Goal: Task Accomplishment & Management: Complete application form

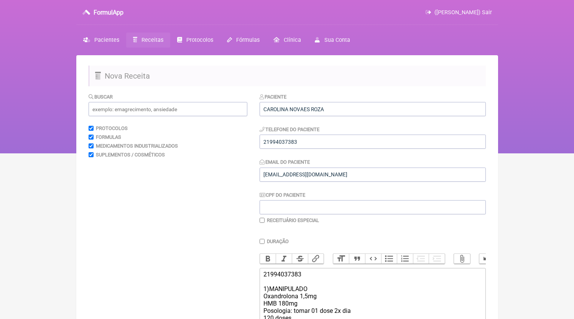
scroll to position [122, 0]
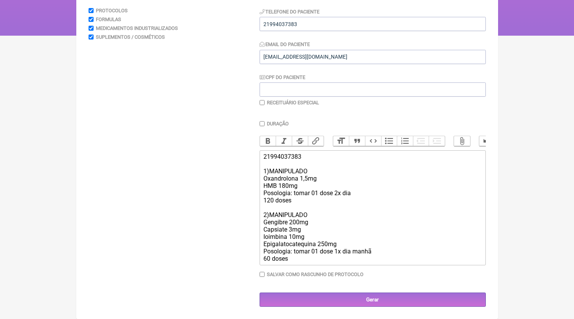
click at [295, 262] on div "21994037383 1)MANIPULADO Oxandrolona 1,5mg HMB 180mg Posologia: tomar 01 dose 2…" at bounding box center [373, 207] width 218 height 109
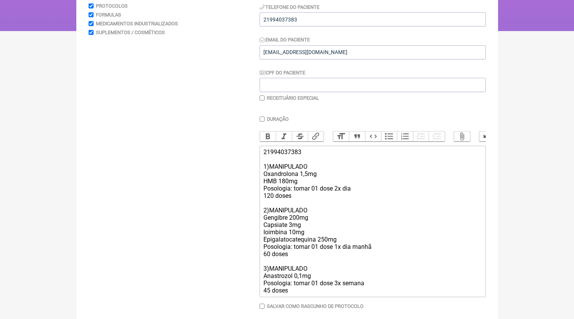
type trix-editor "<div>21994037383<br><br>1)MANIPULADO<br>Oxandrolona 1,5mg<br>HMB 180mg<br>Posol…"
drag, startPoint x: 299, startPoint y: 300, endPoint x: 247, endPoint y: 272, distance: 59.4
click at [247, 272] on form "Buscar Protocolos Formulas Medicamentos Industrializados Suplementos / Cosmétic…" at bounding box center [287, 154] width 397 height 368
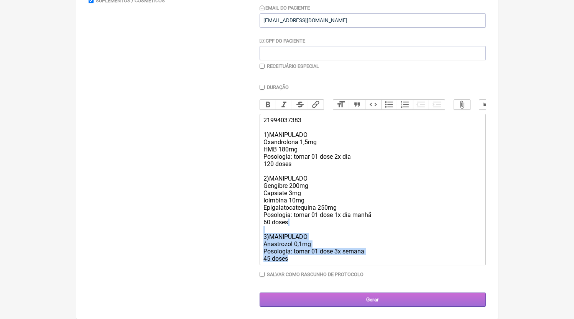
click at [333, 305] on input "Gerar" at bounding box center [373, 300] width 226 height 14
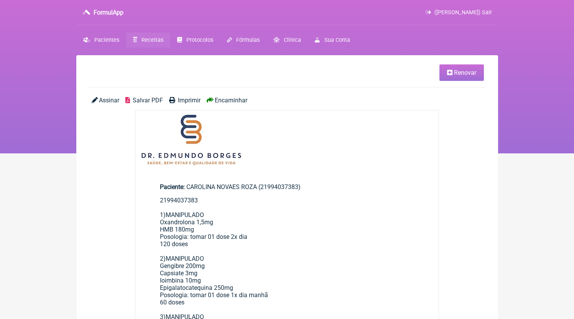
click at [146, 97] on span "Salvar PDF" at bounding box center [148, 100] width 30 height 7
click at [148, 35] on link "Receitas" at bounding box center [148, 40] width 44 height 15
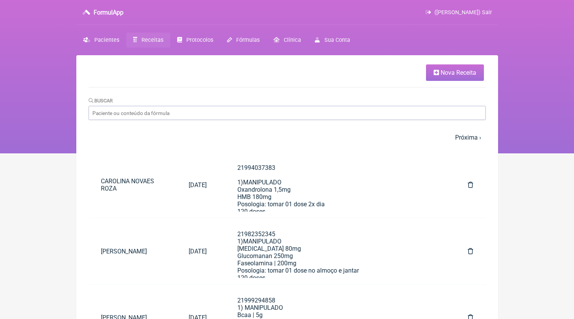
click at [444, 72] on span "Nova Receita" at bounding box center [459, 72] width 36 height 7
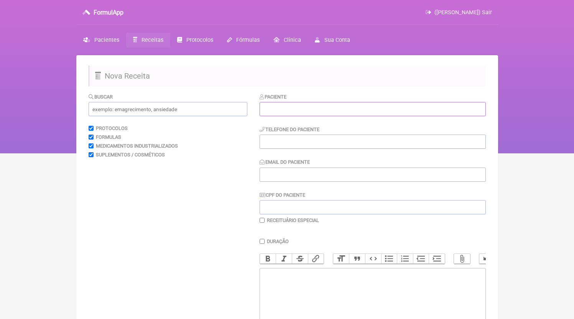
click at [276, 107] on input "text" at bounding box center [373, 109] width 226 height 14
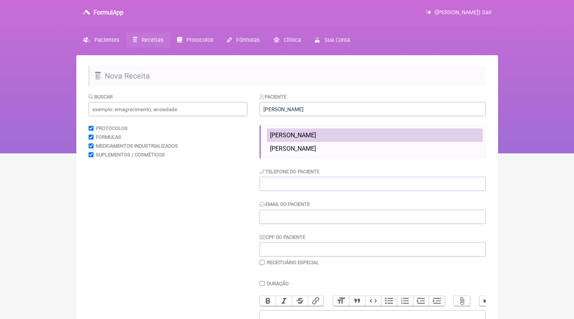
click at [314, 138] on span "[PERSON_NAME]" at bounding box center [293, 135] width 46 height 7
type input "[PERSON_NAME]"
type input "21999331501"
type input "[EMAIL_ADDRESS][DOMAIN_NAME]"
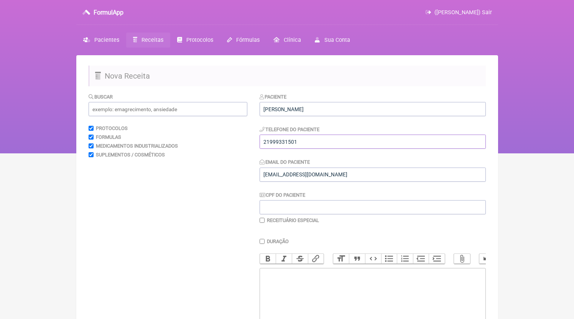
drag, startPoint x: 287, startPoint y: 144, endPoint x: 321, endPoint y: 139, distance: 34.5
click at [321, 139] on input "21999331501" at bounding box center [373, 142] width 226 height 14
click at [284, 291] on trix-editor at bounding box center [373, 314] width 226 height 92
paste trix-editor "<div>21999331501</div>"
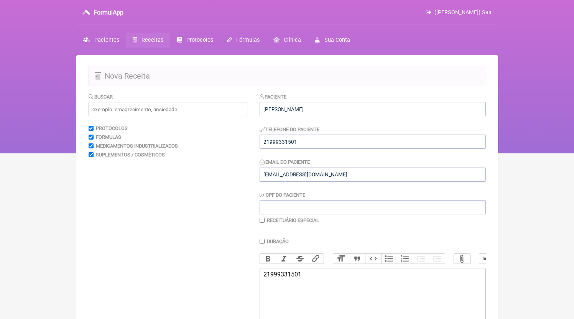
paste trix-editor "<div>21999331501<br><br>21999331501<br>1)MANIPULADO<br>Metformina XR 500mg<br>[…"
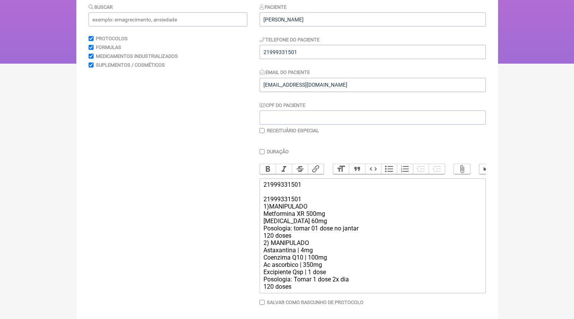
scroll to position [126, 0]
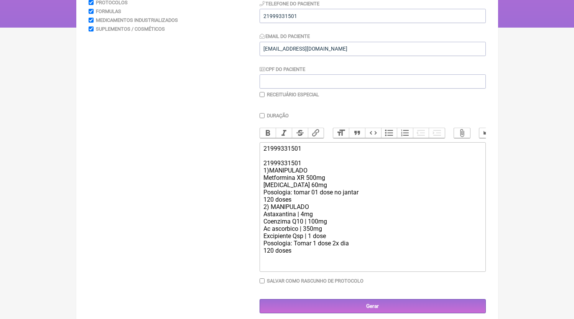
paste trix-editor "3)MANIPULADO<br>Anastrozol 0,1mg<br>Posologia: tomar 01 dose 3x semana<br>45 do…"
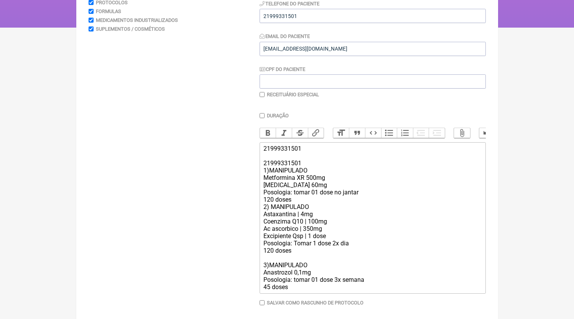
click at [302, 209] on div "21999331501 21999331501 1)MANIPULADO Metformina XR 500mg [MEDICAL_DATA] 60mg Po…" at bounding box center [373, 218] width 218 height 146
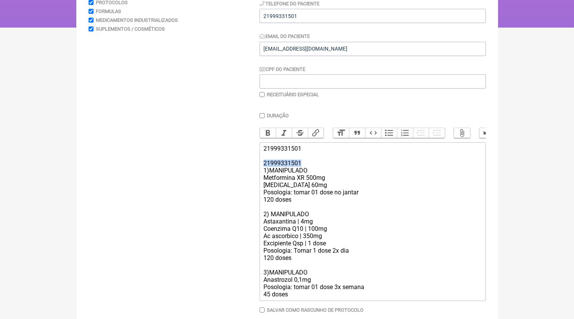
drag, startPoint x: 305, startPoint y: 170, endPoint x: 252, endPoint y: 171, distance: 53.3
click at [252, 171] on form "Buscar Protocolos Formulas Medicamentos Industrializados Suplementos / Cosmétic…" at bounding box center [287, 155] width 397 height 376
type trix-editor "<div>21999331501<br><br>1)MANIPULADO<br>Metformina XR 500mg<br>[MEDICAL_DATA] 6…"
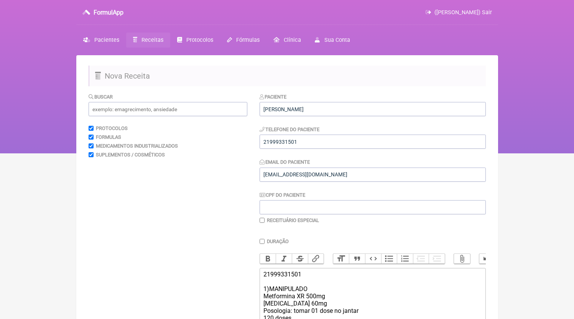
scroll to position [162, 0]
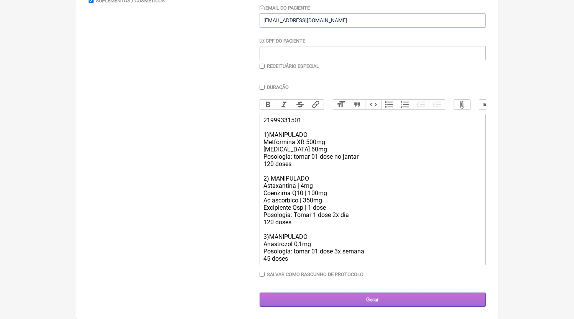
click at [326, 299] on input "Gerar" at bounding box center [373, 300] width 226 height 14
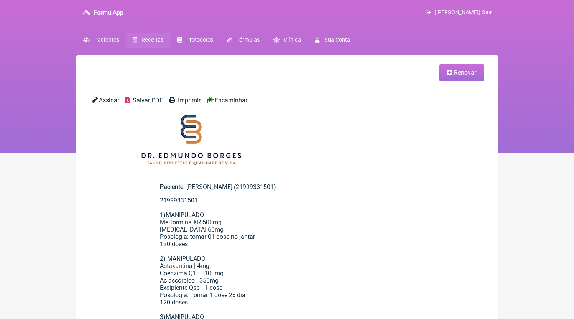
click at [149, 101] on span "Salvar PDF" at bounding box center [148, 100] width 30 height 7
